Goal: Information Seeking & Learning: Find specific fact

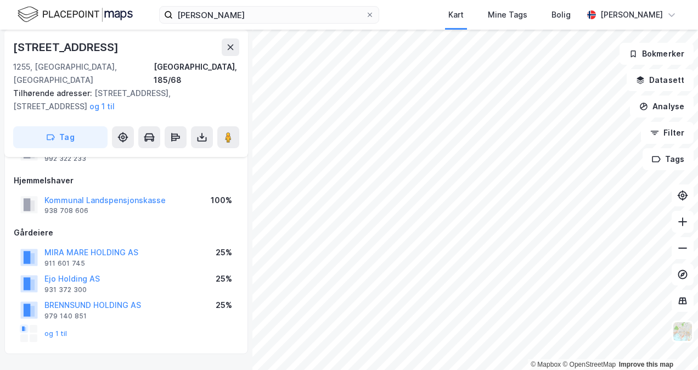
scroll to position [59, 0]
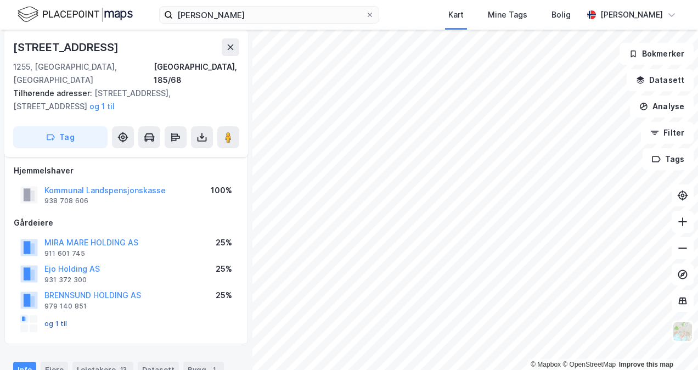
click at [0, 0] on button "og 1 til" at bounding box center [0, 0] width 0 height 0
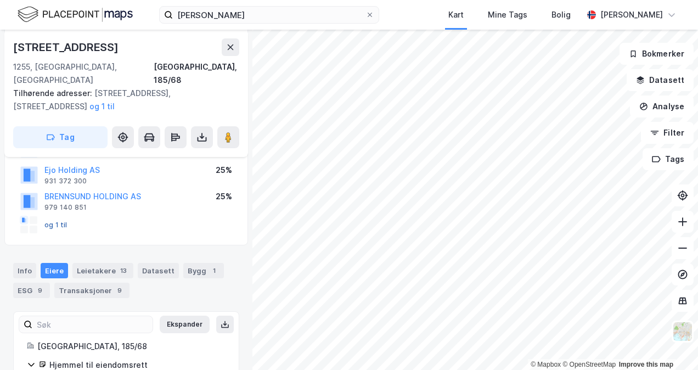
click at [0, 0] on button "og 1 til" at bounding box center [0, 0] width 0 height 0
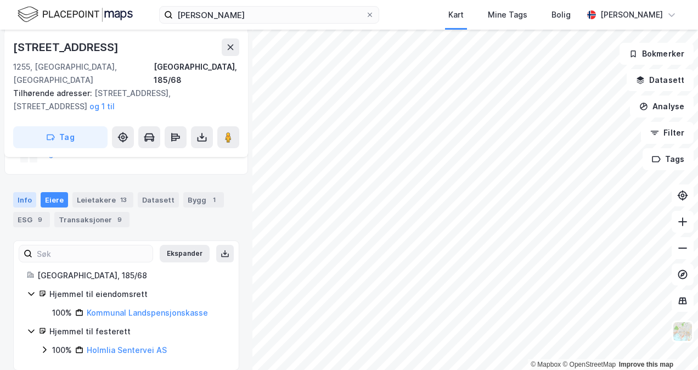
click at [24, 192] on div "Info" at bounding box center [24, 199] width 23 height 15
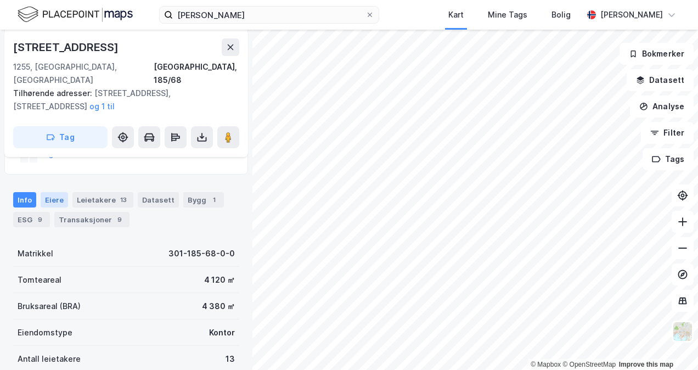
click at [57, 192] on div "Eiere" at bounding box center [54, 199] width 27 height 15
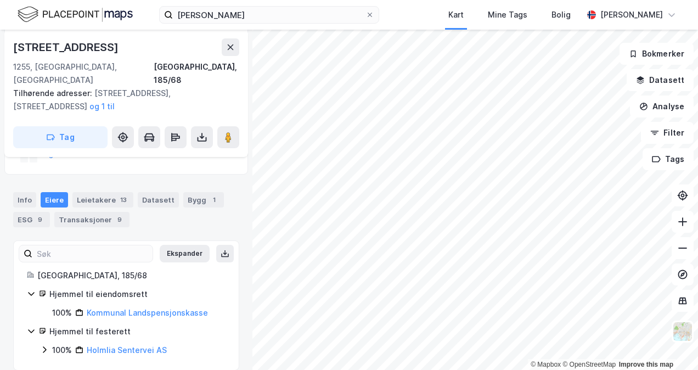
click at [46, 345] on icon at bounding box center [44, 349] width 9 height 9
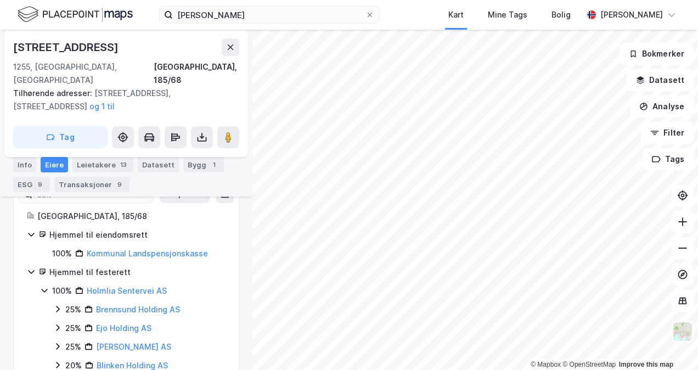
scroll to position [322, 0]
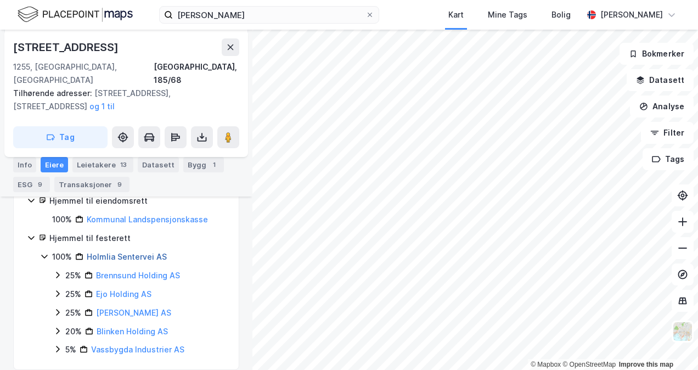
click at [150, 252] on link "Holmlia Sentervei AS" at bounding box center [127, 256] width 80 height 9
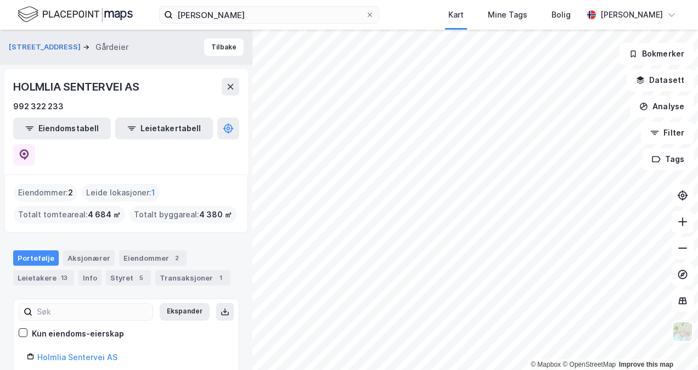
scroll to position [49, 0]
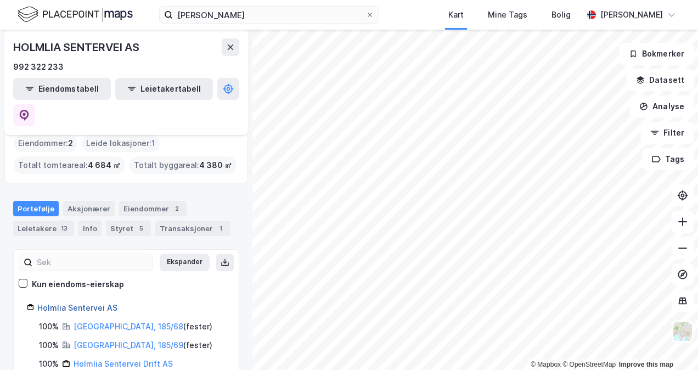
click at [68, 303] on link "Holmlia Sentervei AS" at bounding box center [77, 307] width 80 height 9
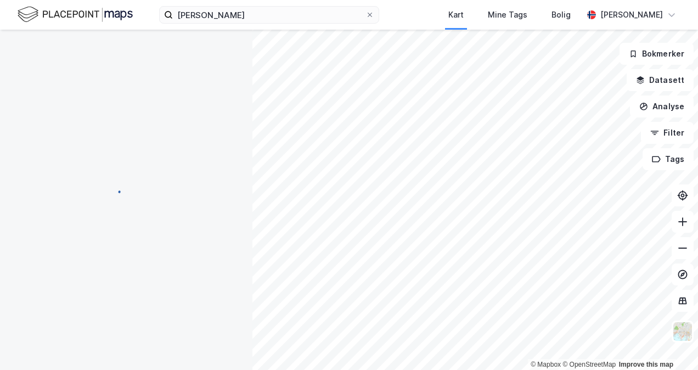
scroll to position [229, 0]
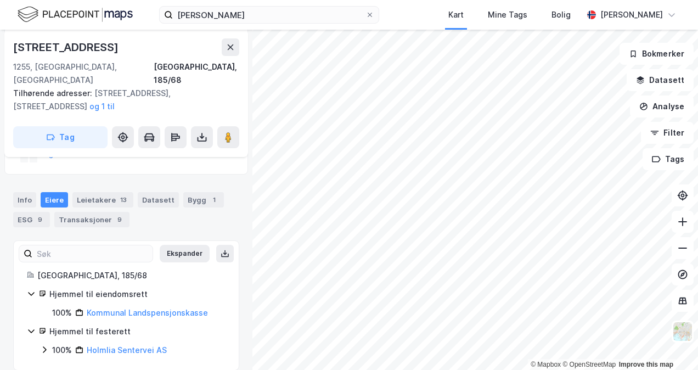
click at [42, 345] on icon at bounding box center [44, 349] width 9 height 9
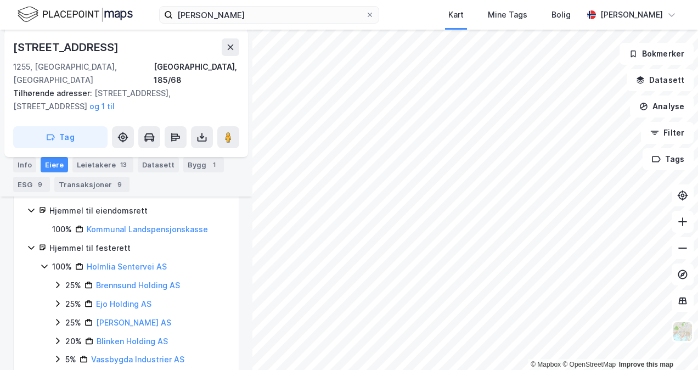
scroll to position [322, 0]
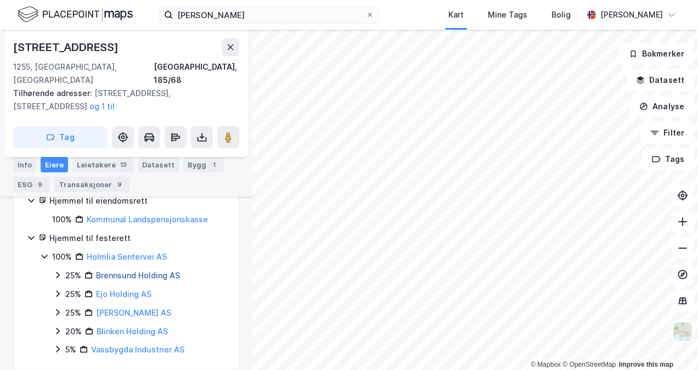
click at [122, 271] on link "Brennsund Holding AS" at bounding box center [138, 275] width 84 height 9
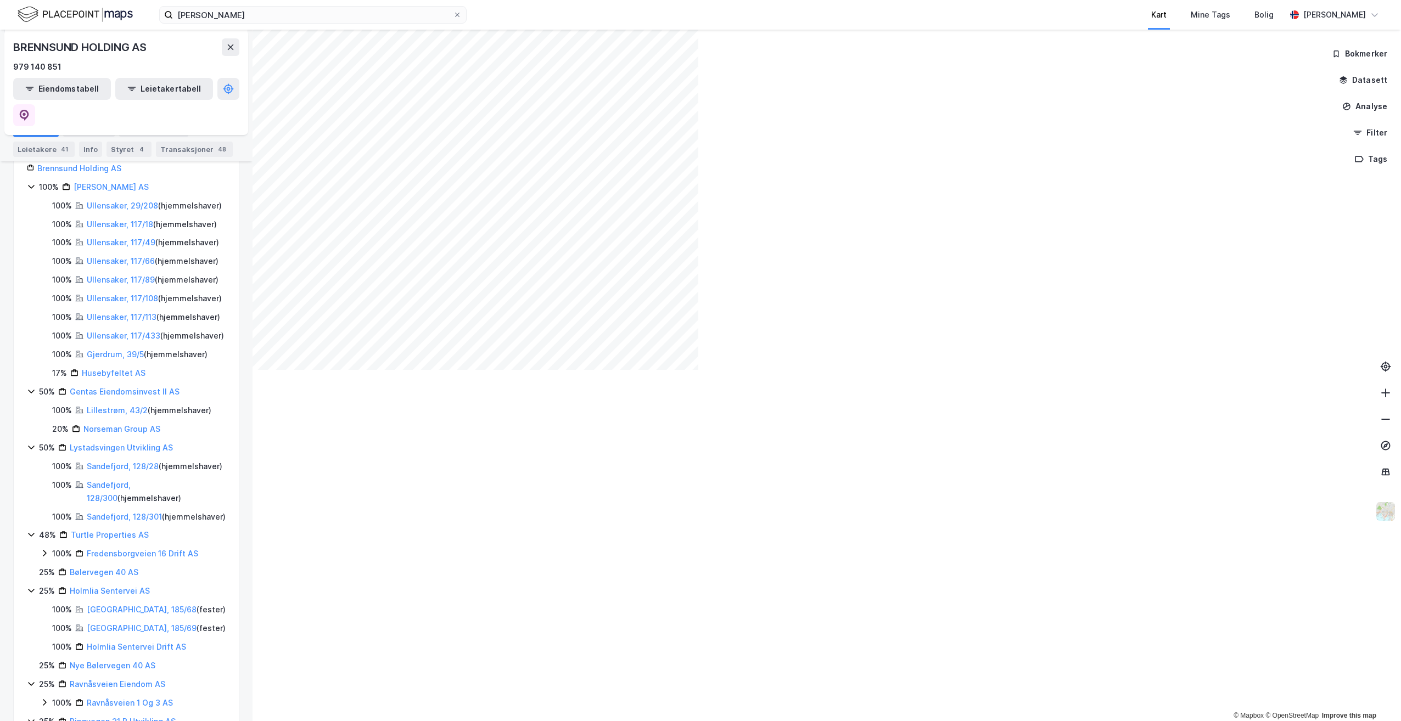
scroll to position [211, 0]
